Goal: Information Seeking & Learning: Learn about a topic

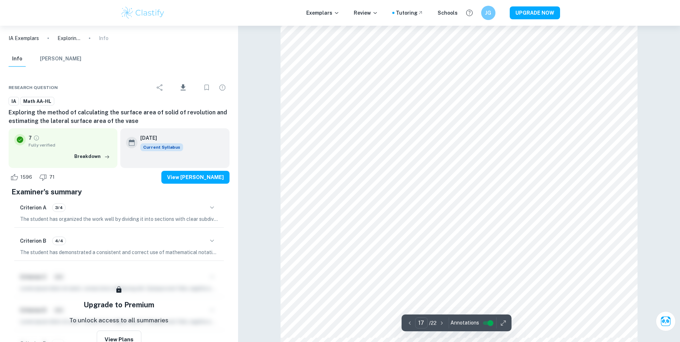
scroll to position [3536, 0]
type input "8"
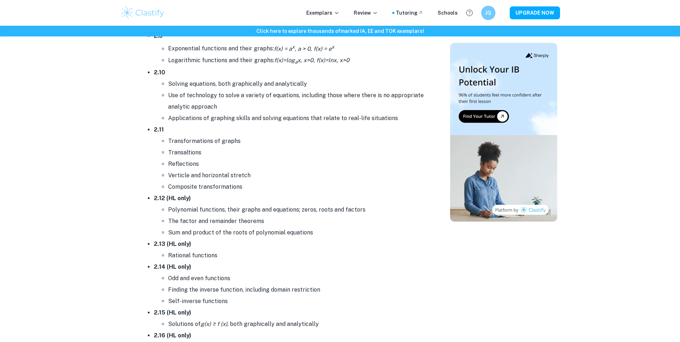
scroll to position [1600, 0]
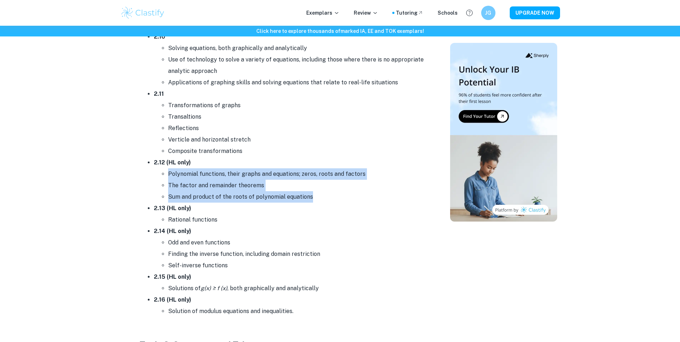
drag, startPoint x: 310, startPoint y: 199, endPoint x: 170, endPoint y: 177, distance: 141.7
click at [170, 177] on ul "Polynomial functions, their graphs and equations; zeros, roots and factors The …" at bounding box center [289, 185] width 271 height 34
click at [170, 177] on li "Polynomial functions, their graphs and equations; zeros, roots and factors" at bounding box center [296, 173] width 257 height 11
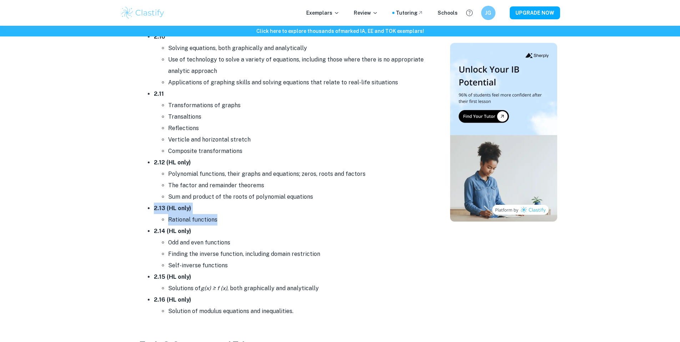
drag, startPoint x: 149, startPoint y: 206, endPoint x: 221, endPoint y: 224, distance: 74.3
click at [221, 224] on li "2.13 (HL only) Rational functions" at bounding box center [289, 214] width 271 height 23
click at [222, 224] on li "Rational functions" at bounding box center [296, 219] width 257 height 11
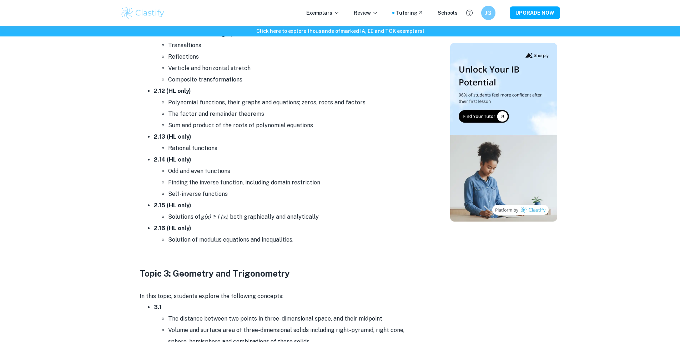
drag, startPoint x: 304, startPoint y: 236, endPoint x: 155, endPoint y: 161, distance: 166.3
click at [155, 161] on strong "2.14 (HL only)" at bounding box center [173, 159] width 38 height 7
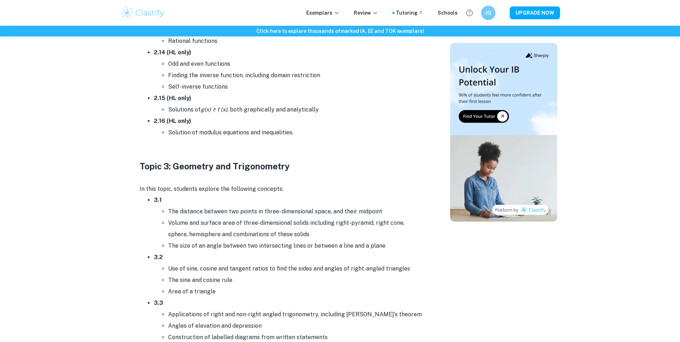
scroll to position [1814, 0]
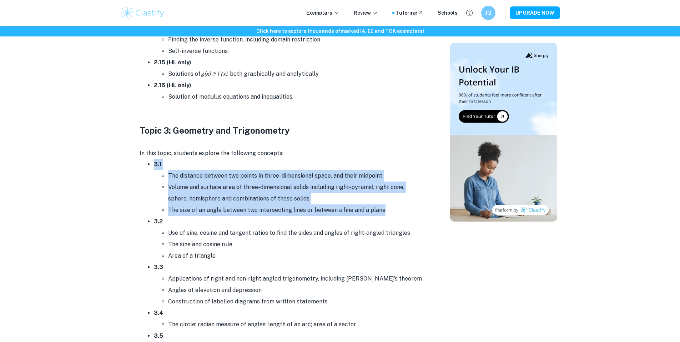
drag, startPoint x: 143, startPoint y: 163, endPoint x: 383, endPoint y: 216, distance: 245.1
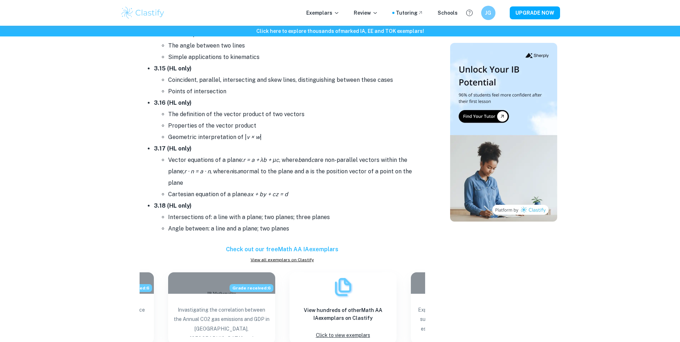
scroll to position [2386, 0]
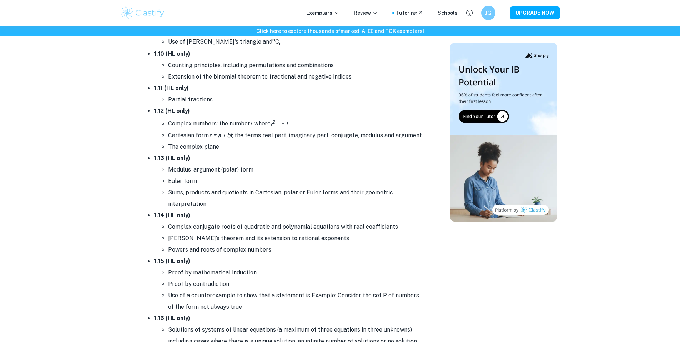
scroll to position [893, 0]
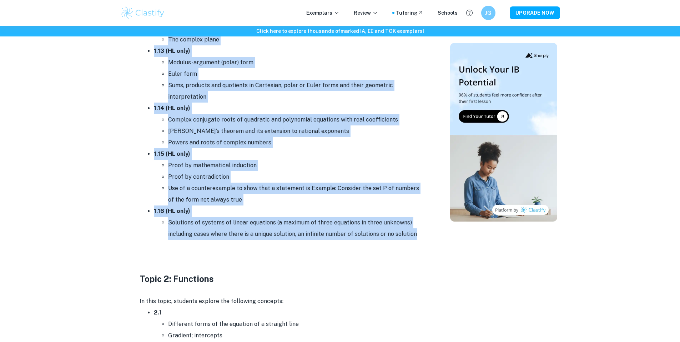
drag, startPoint x: 150, startPoint y: 91, endPoint x: 429, endPoint y: 239, distance: 315.7
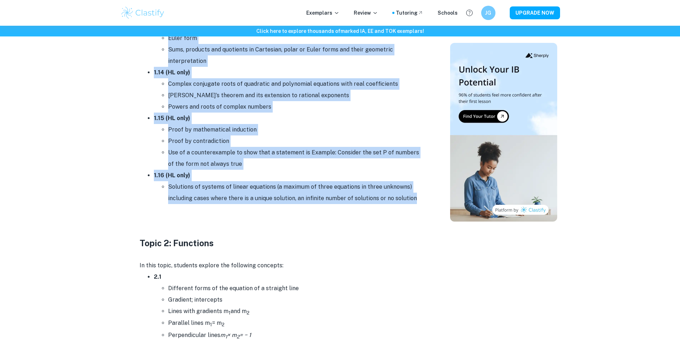
scroll to position [822, 0]
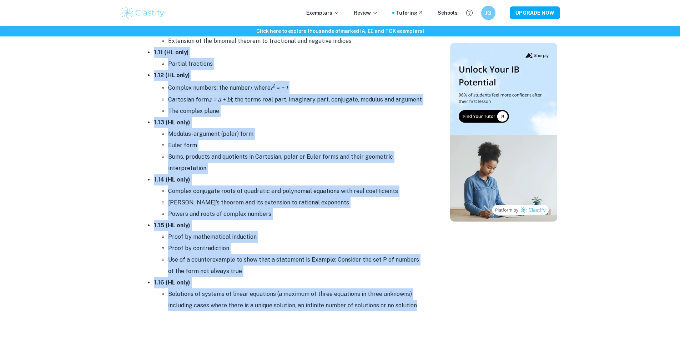
click at [168, 59] on li "Partial fractions" at bounding box center [296, 63] width 257 height 11
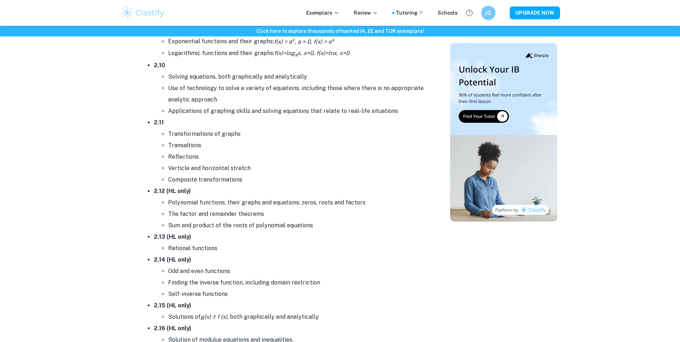
scroll to position [1607, 0]
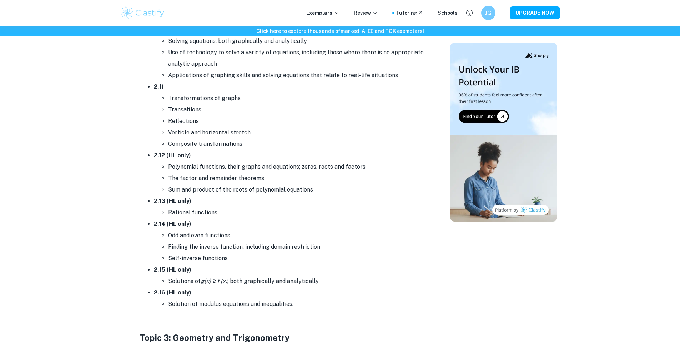
drag, startPoint x: 147, startPoint y: 157, endPoint x: 339, endPoint y: 301, distance: 240.5
click at [339, 301] on li "Solution of modulus equations and inequalities." at bounding box center [296, 303] width 257 height 11
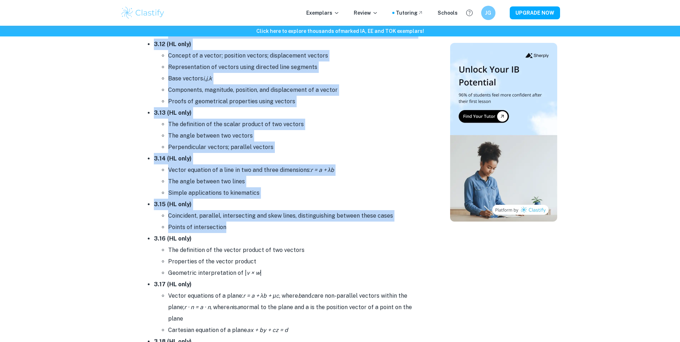
scroll to position [2465, 0]
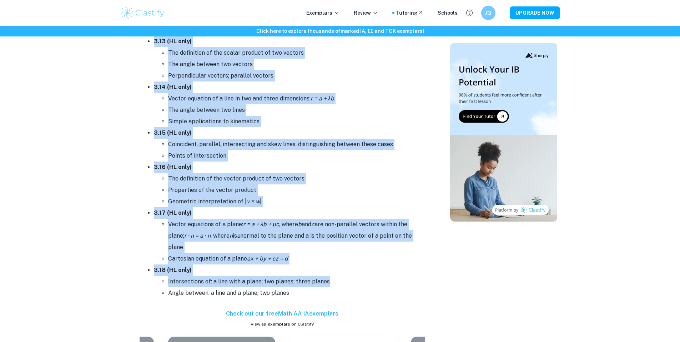
drag, startPoint x: 175, startPoint y: 78, endPoint x: 357, endPoint y: 280, distance: 271.4
click at [355, 280] on li "Intersections of: a line with a plane; two planes; three planes" at bounding box center [296, 281] width 257 height 11
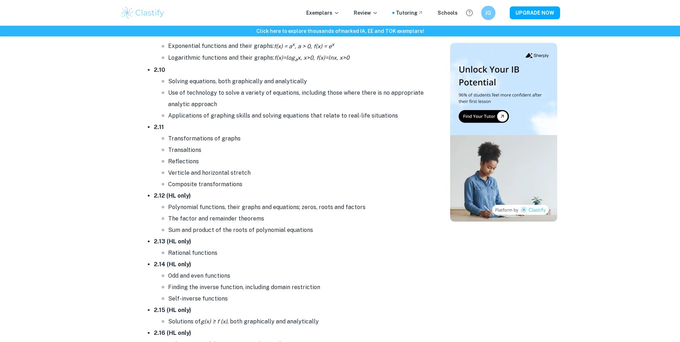
scroll to position [1424, 0]
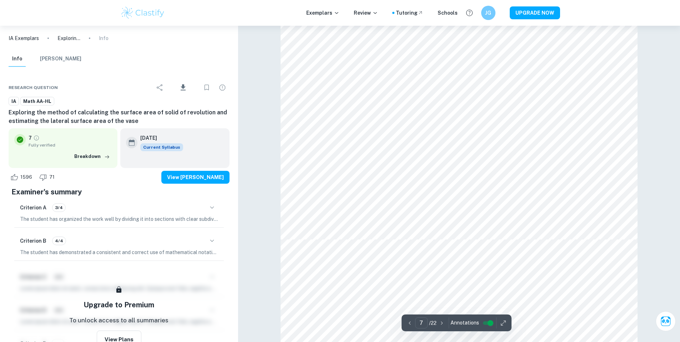
scroll to position [3250, 0]
